Goal: Task Accomplishment & Management: Manage account settings

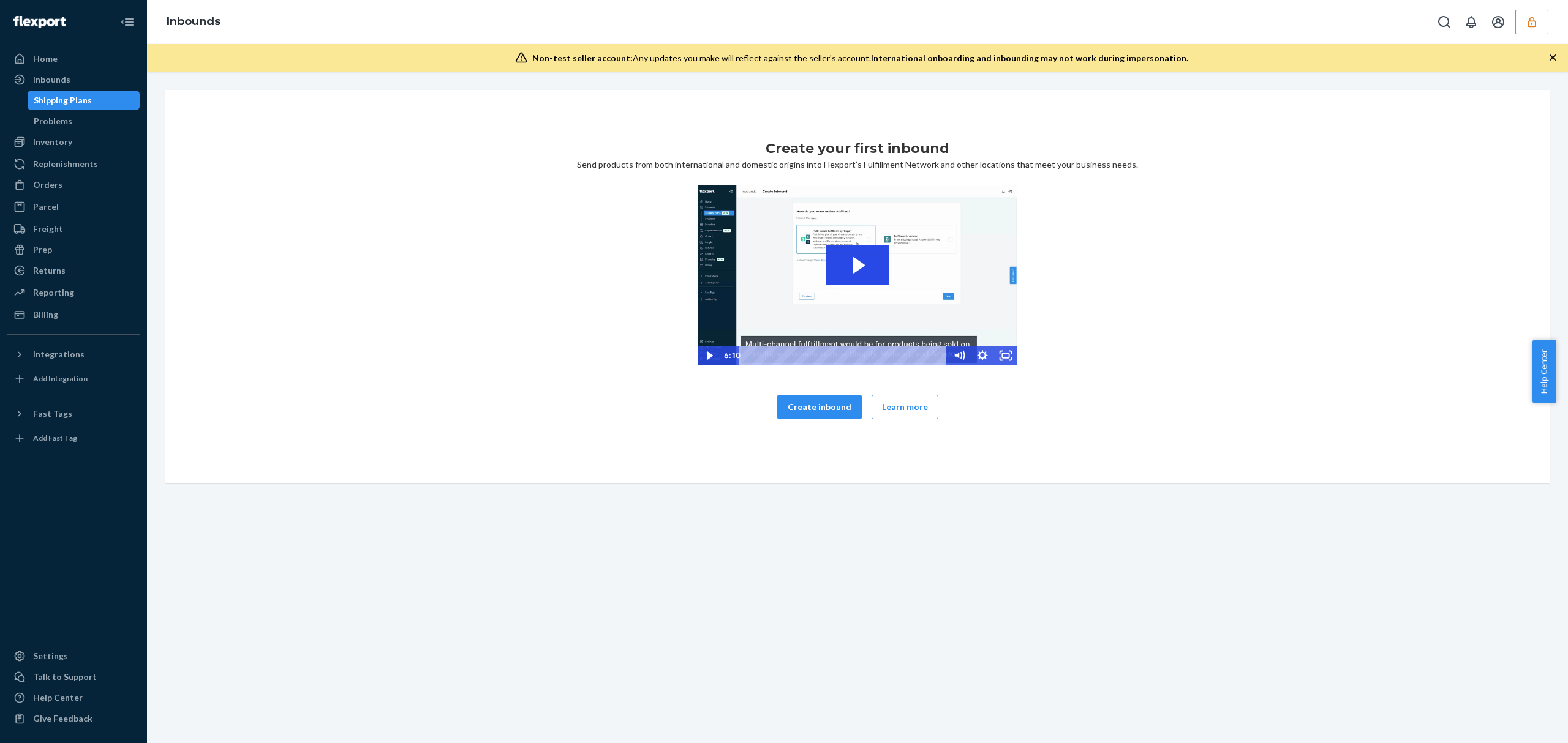
click at [289, 372] on div "Create your first inbound Send products from both international and domestic or…" at bounding box center [857, 286] width 1365 height 295
click at [1523, 20] on button "button" at bounding box center [1531, 22] width 33 height 25
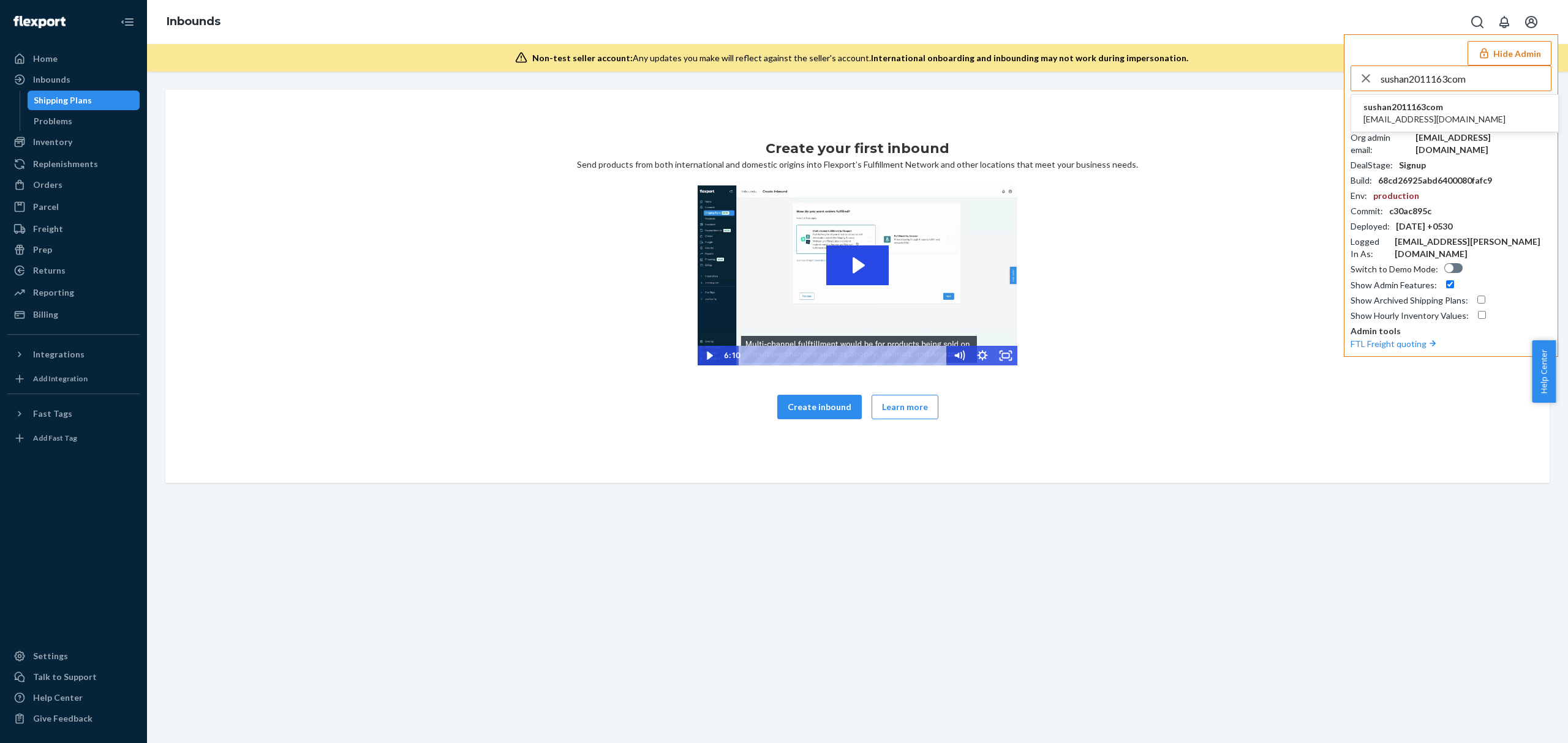
type input "sushan2011163com"
click at [1389, 111] on span "sushan2011163com" at bounding box center [1434, 107] width 142 height 12
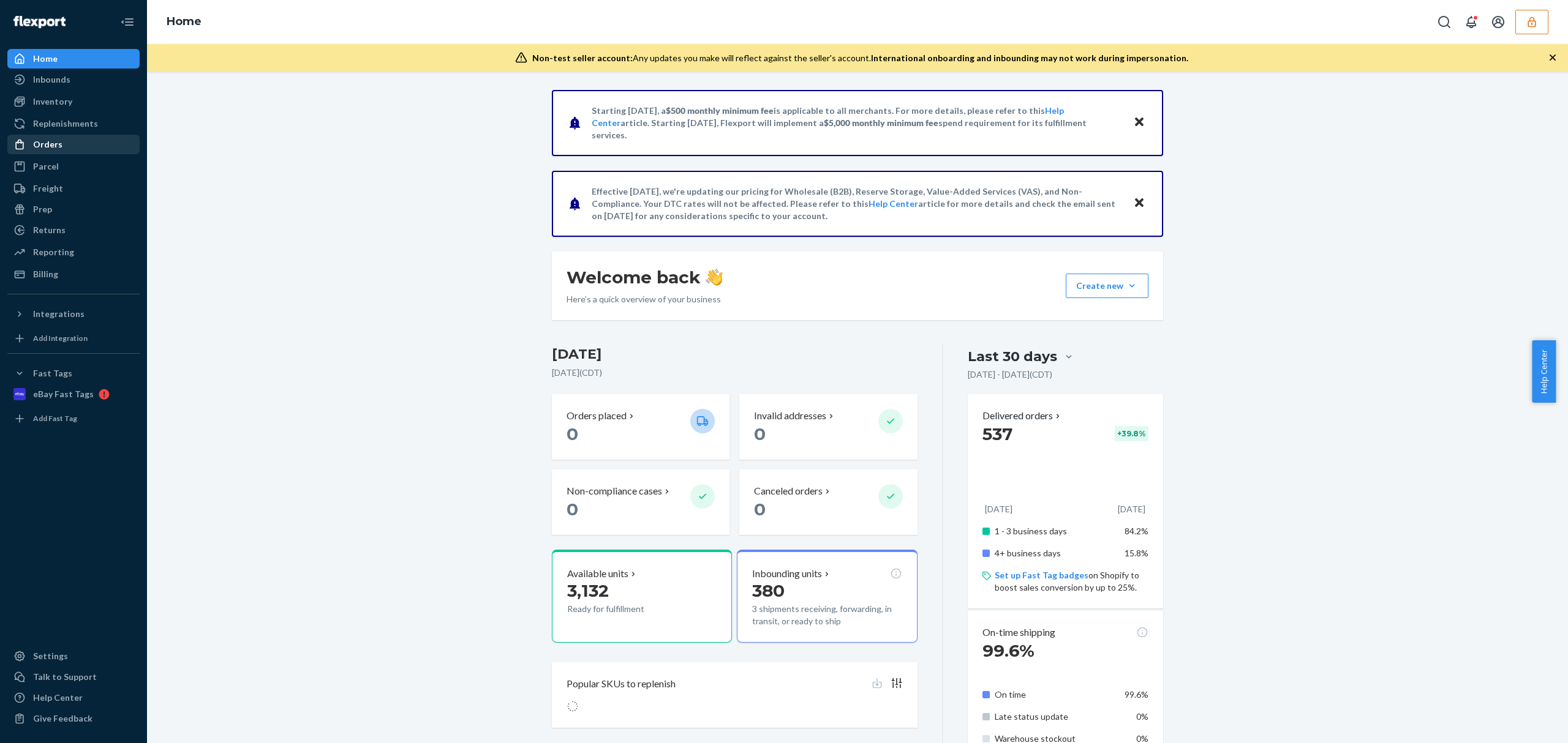
click at [49, 136] on div "Orders" at bounding box center [73, 145] width 130 height 17
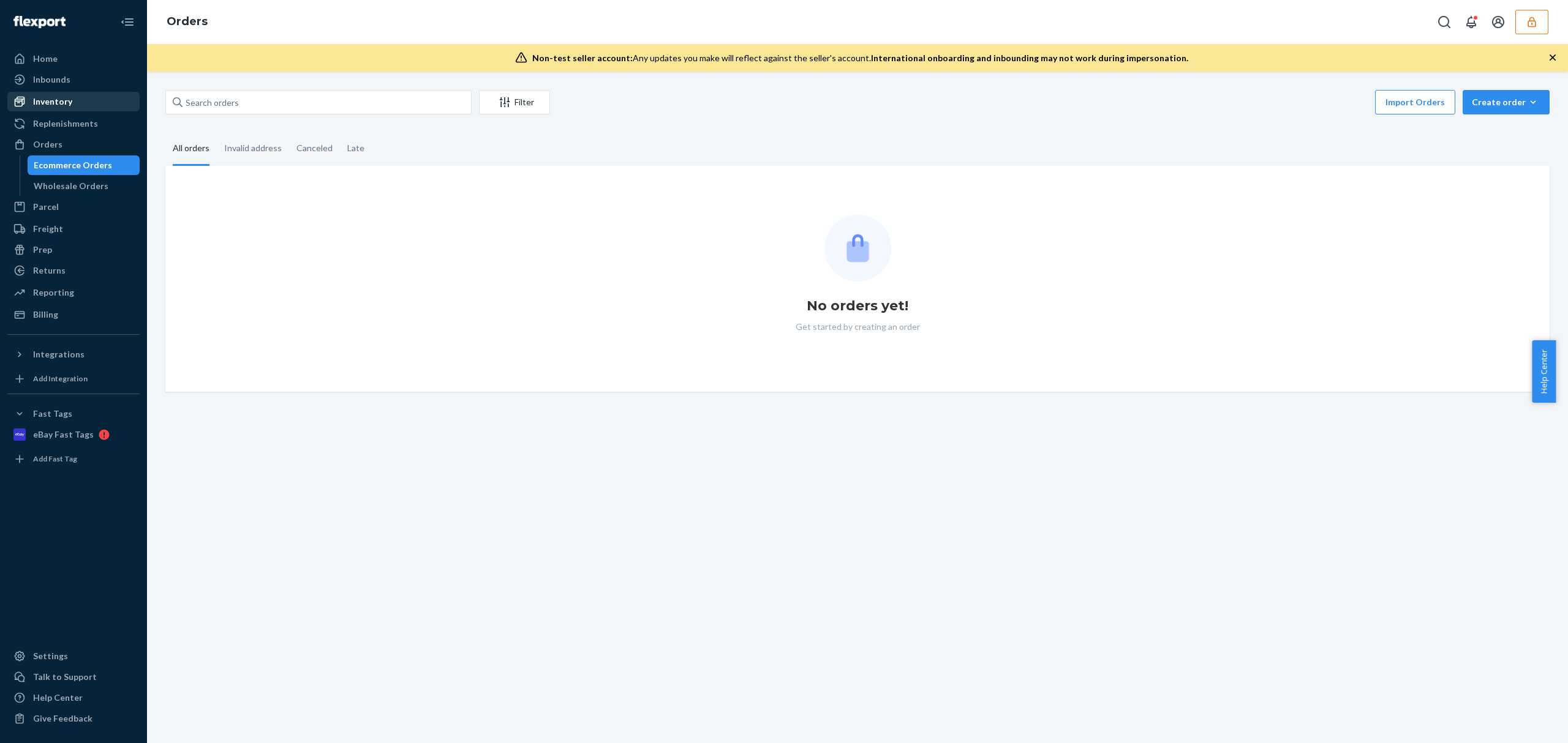
click at [64, 96] on div "Inventory" at bounding box center [53, 101] width 40 height 12
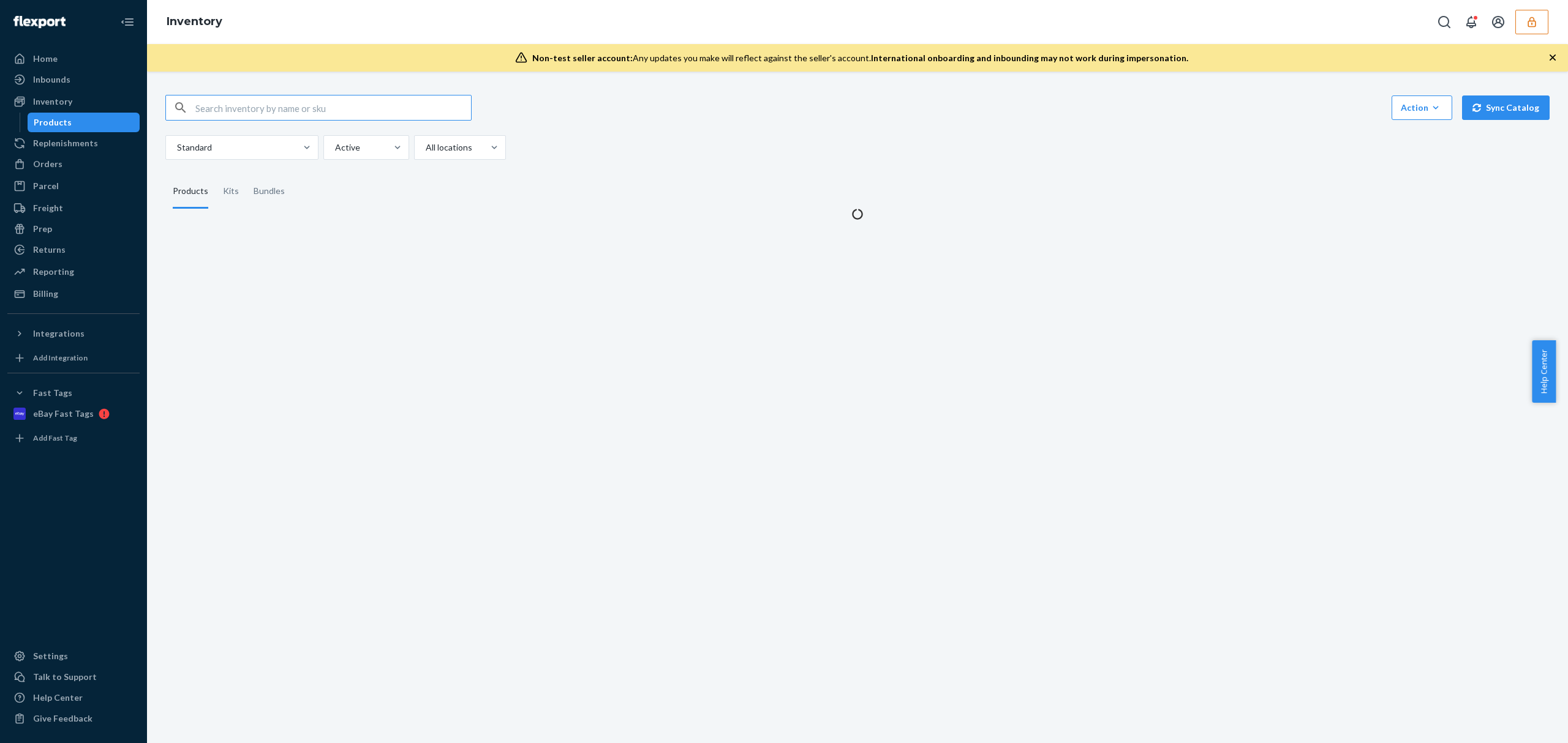
click at [225, 108] on input "text" at bounding box center [333, 107] width 275 height 25
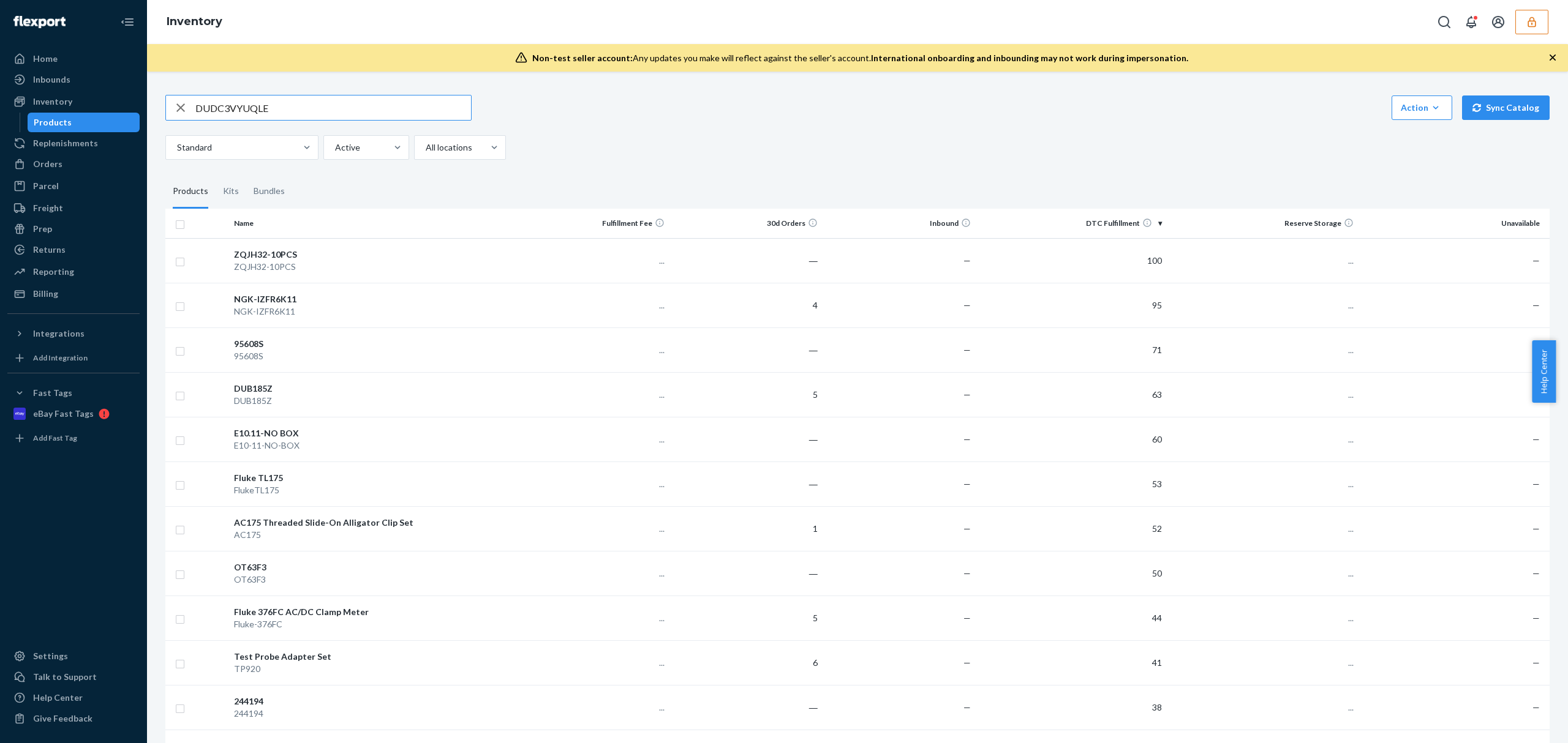
type input "DUDC3VYUQLE"
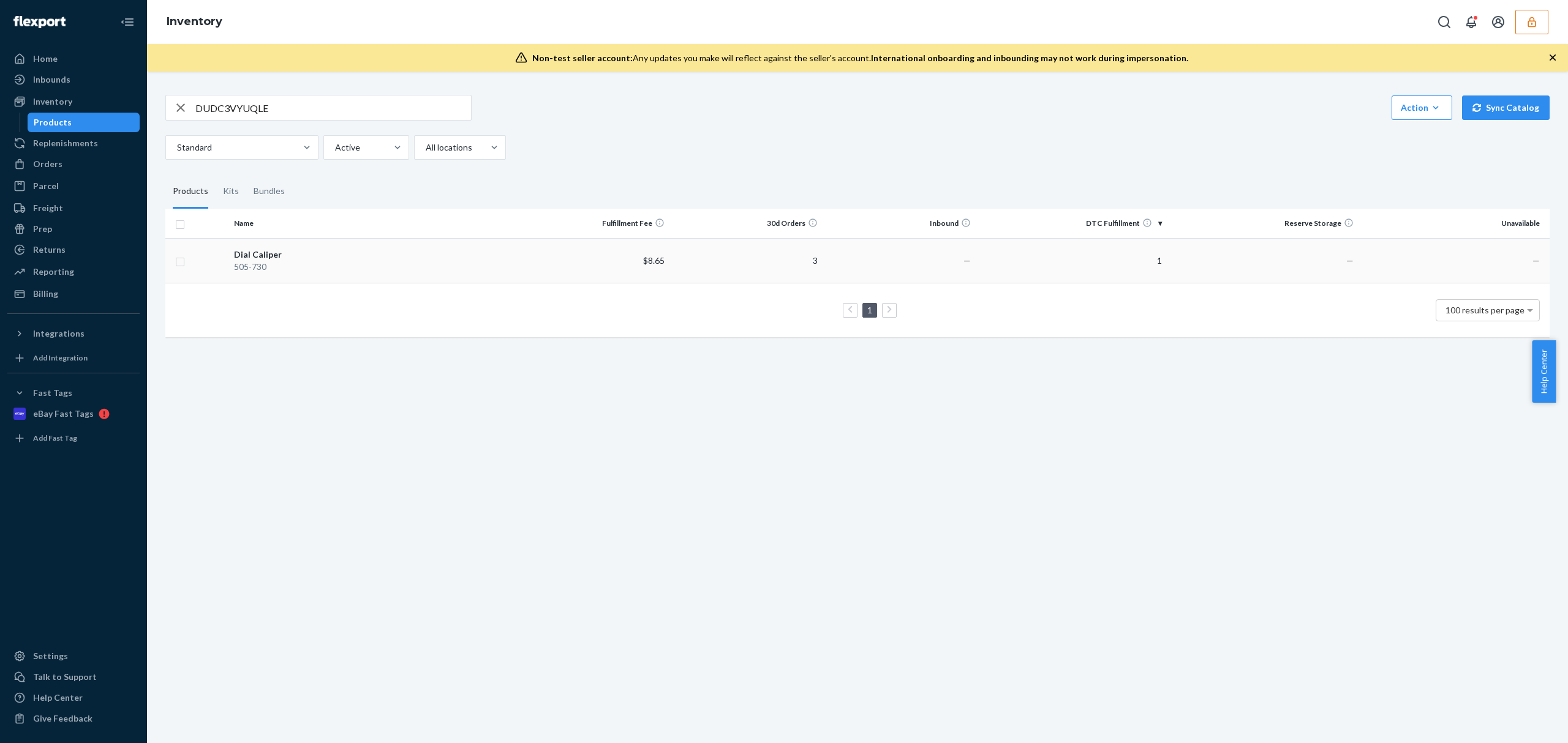
click at [365, 265] on div "505-730" at bounding box center [372, 267] width 277 height 12
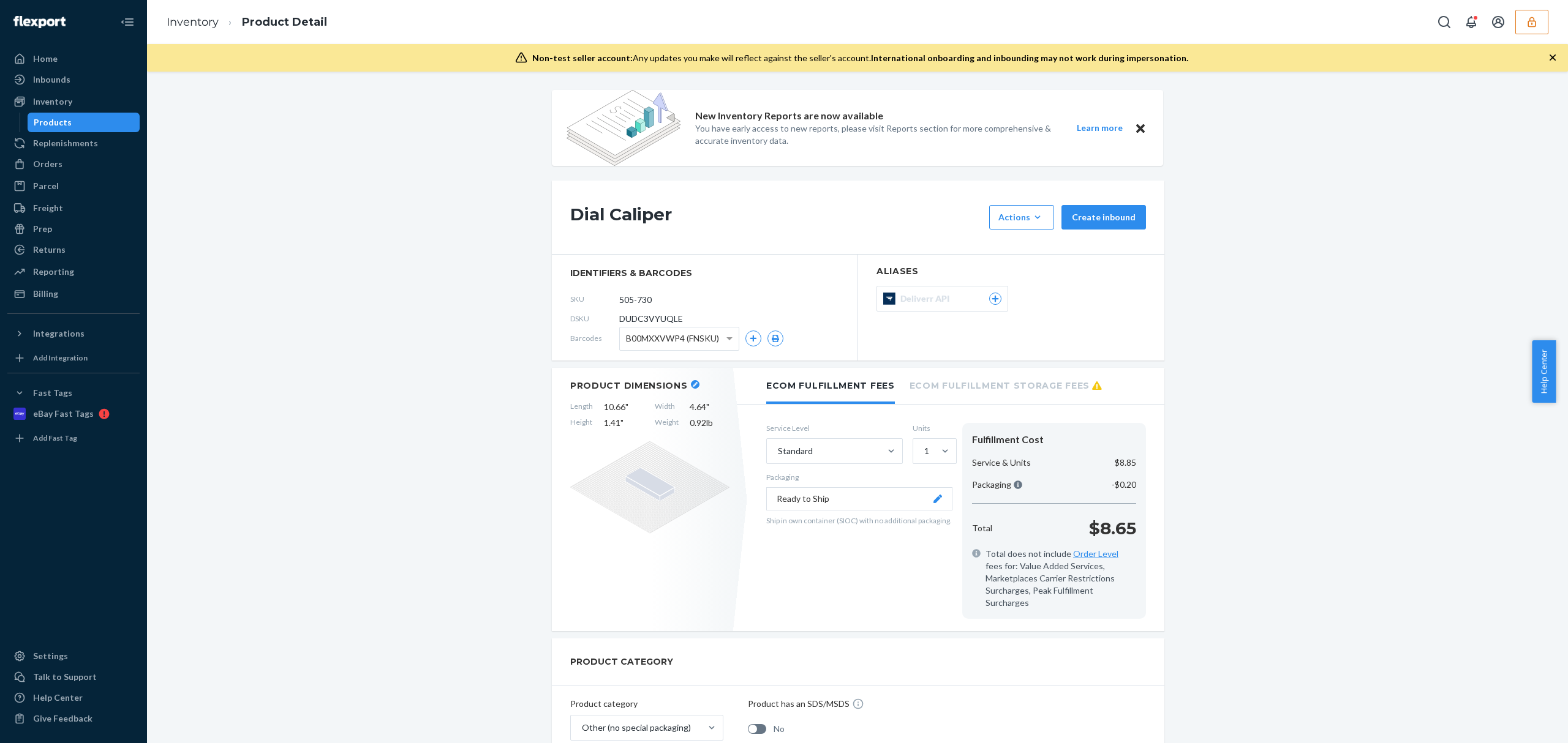
drag, startPoint x: 62, startPoint y: 663, endPoint x: 92, endPoint y: 637, distance: 39.7
click at [62, 663] on div "Settings" at bounding box center [73, 656] width 130 height 17
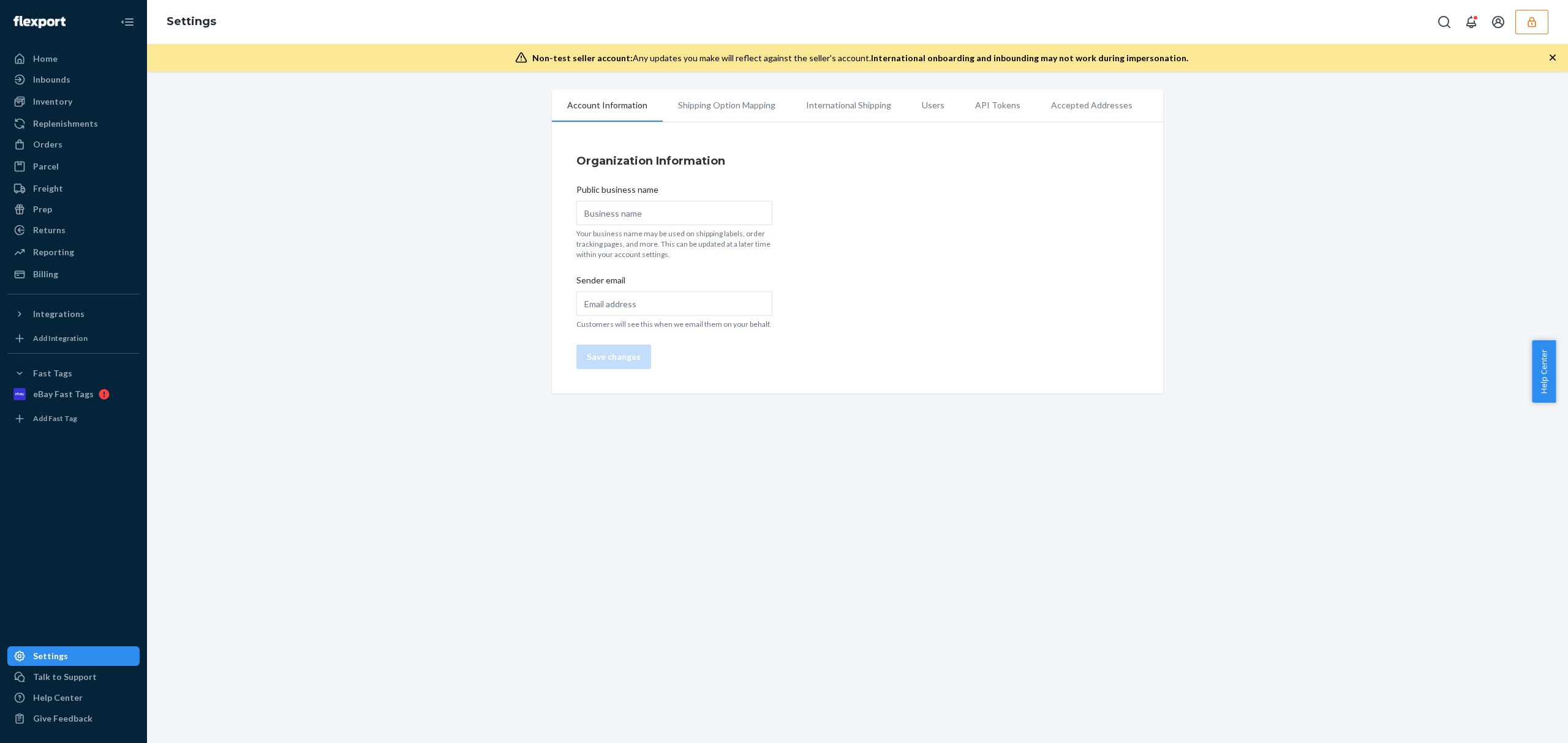
type input "LINLIFE"
type input "[EMAIL_ADDRESS][DOMAIN_NAME]"
click at [916, 103] on li "Users" at bounding box center [933, 105] width 53 height 30
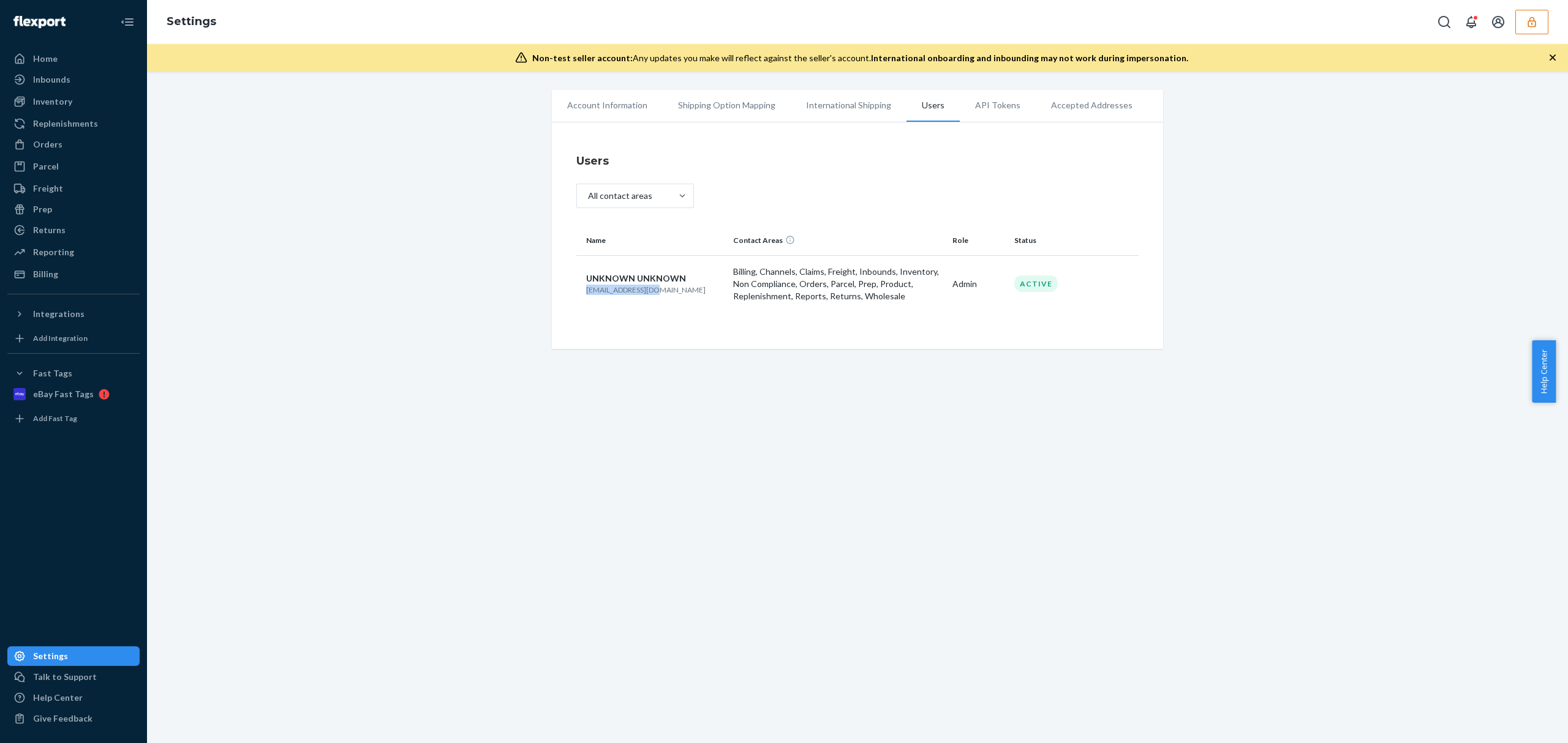
drag, startPoint x: 675, startPoint y: 297, endPoint x: 576, endPoint y: 289, distance: 99.3
click at [576, 289] on td "UNKNOWN UNKNOWN [EMAIL_ADDRESS][DOMAIN_NAME]" at bounding box center [652, 284] width 152 height 57
copy p "[EMAIL_ADDRESS][DOMAIN_NAME]"
